Goal: Information Seeking & Learning: Learn about a topic

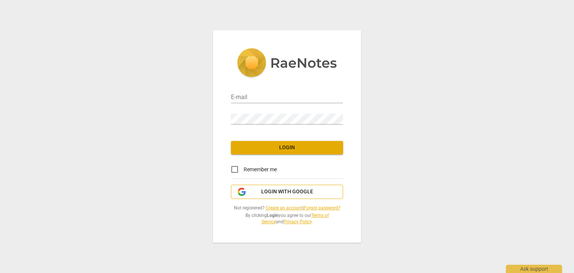
click at [283, 190] on span "Login with Google" at bounding box center [287, 191] width 52 height 7
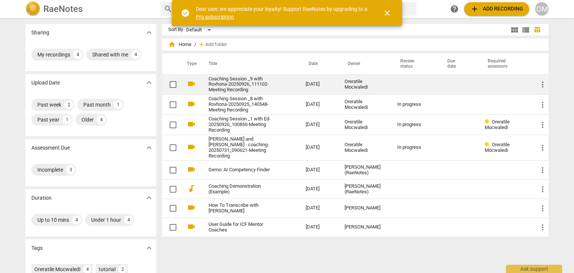
click at [249, 80] on link "Coaching Session _9 with Rovhona-20250926_111102-Meeting Recording" at bounding box center [244, 84] width 70 height 17
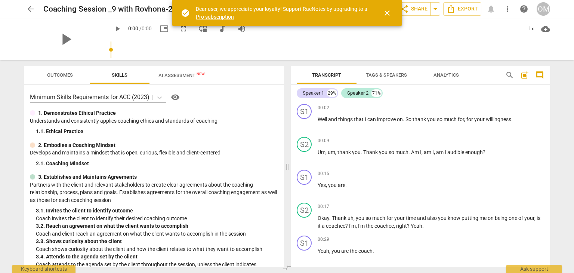
click at [388, 14] on span "close" at bounding box center [387, 13] width 9 height 9
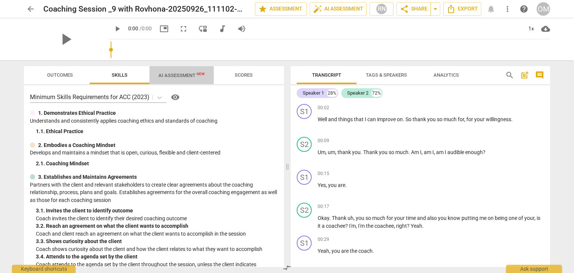
click at [192, 74] on span "AI Assessment New" at bounding box center [181, 75] width 46 height 6
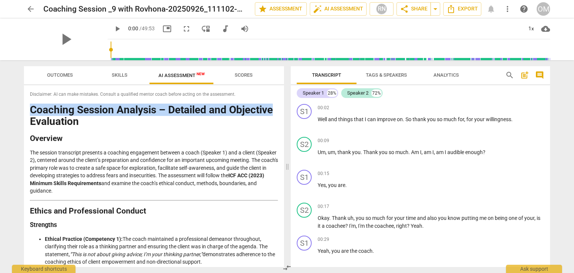
drag, startPoint x: 284, startPoint y: 96, endPoint x: 284, endPoint y: 104, distance: 7.8
click at [284, 104] on div "Outcomes Skills AI Assessment New Scores Disclaimer: AI can make mistakes. Cons…" at bounding box center [152, 166] width 269 height 213
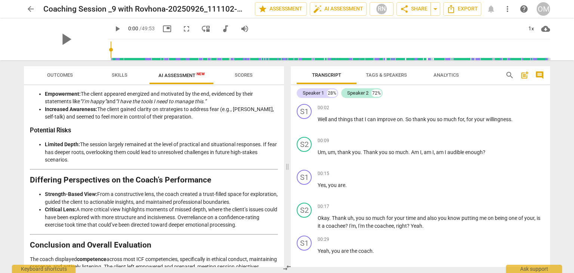
scroll to position [1307, 0]
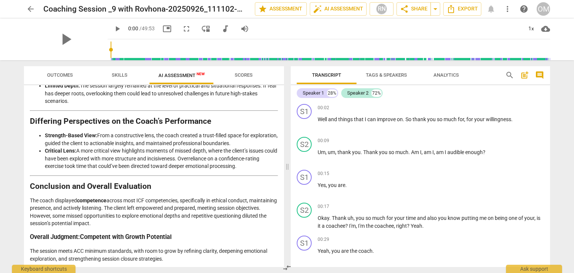
click at [31, 7] on span "arrow_back" at bounding box center [30, 8] width 9 height 9
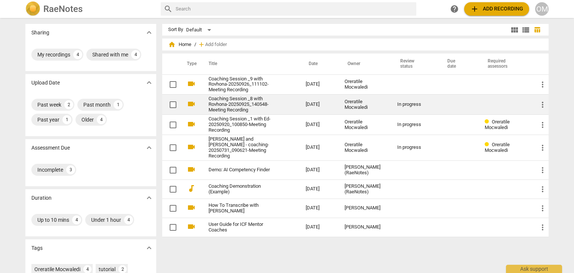
click at [227, 107] on link "Coaching Session _8 with Rovhona-20250925_140548-Meeting Recording" at bounding box center [244, 104] width 70 height 17
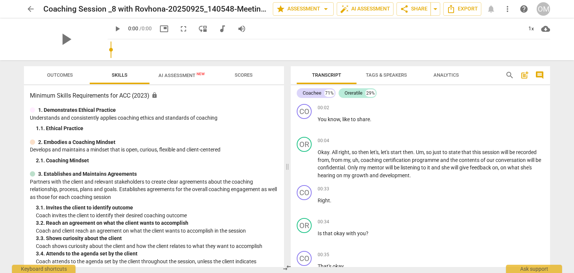
click at [197, 75] on span "New" at bounding box center [201, 74] width 8 height 4
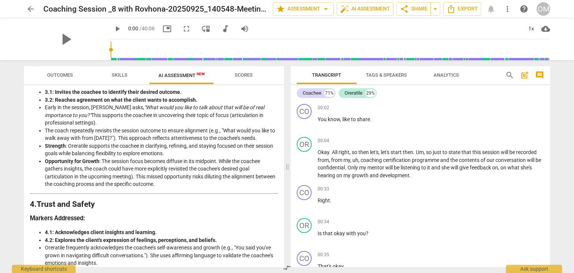
scroll to position [330, 0]
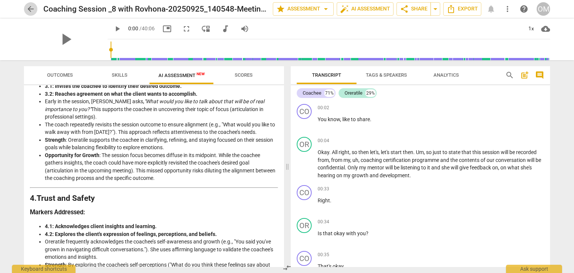
click at [28, 8] on span "arrow_back" at bounding box center [30, 8] width 9 height 9
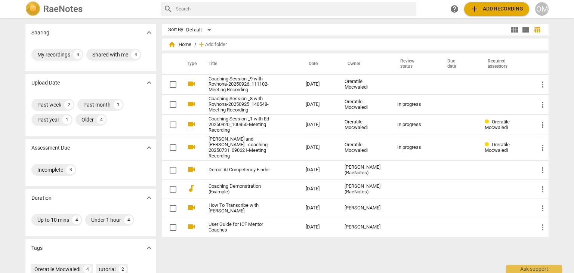
click at [541, 7] on div "OM" at bounding box center [541, 8] width 13 height 13
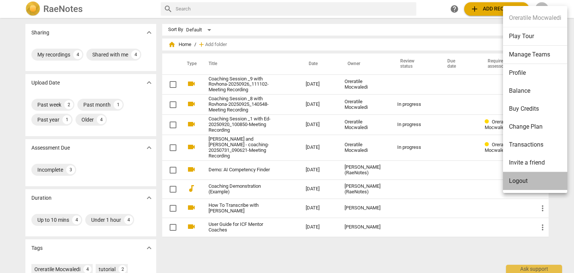
click at [527, 179] on li "Logout" at bounding box center [535, 181] width 64 height 18
